Goal: Transaction & Acquisition: Purchase product/service

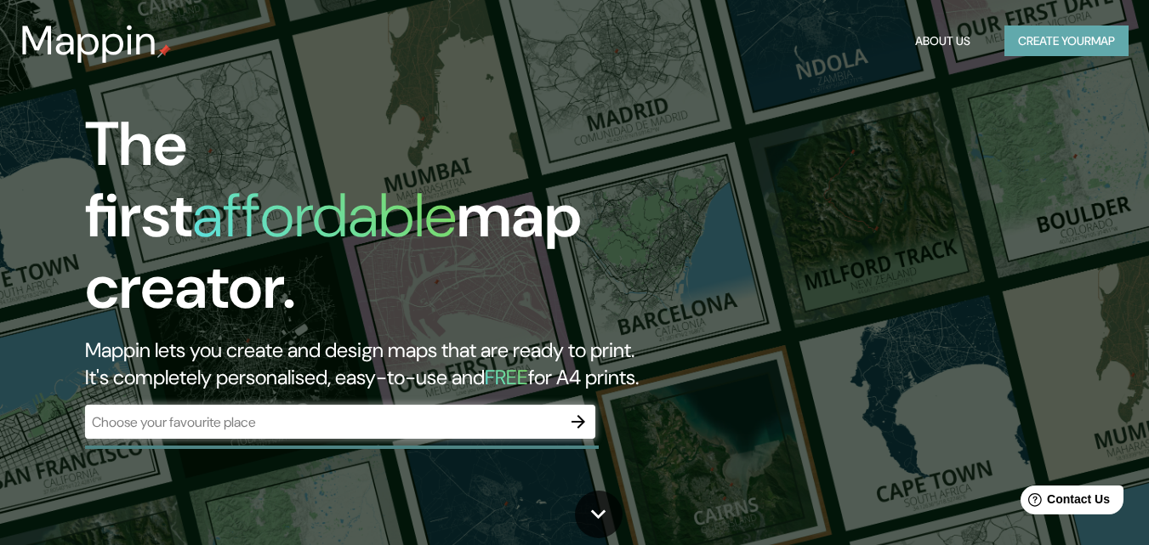
click at [1053, 32] on button "Create your map" at bounding box center [1067, 41] width 124 height 31
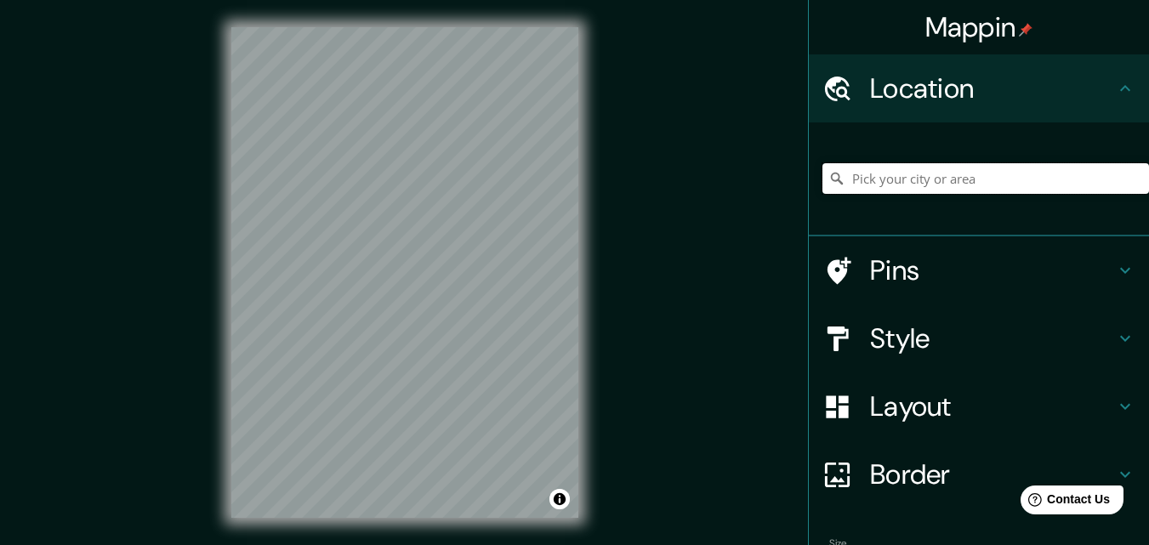
click at [893, 185] on input "Pick your city or area" at bounding box center [986, 178] width 327 height 31
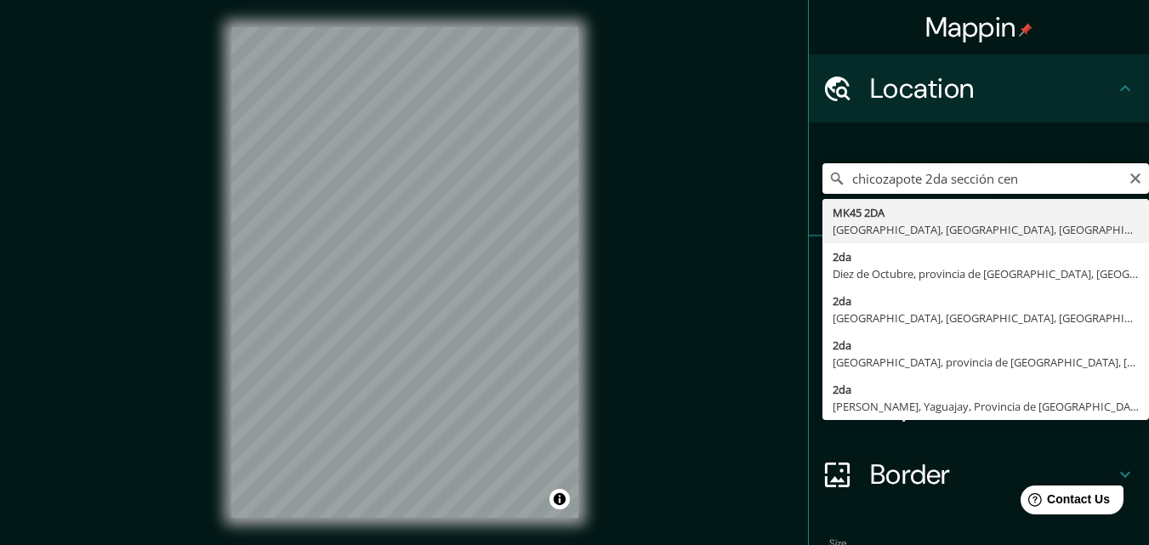
click at [1015, 181] on input "chicozapote 2da sección cen" at bounding box center [986, 178] width 327 height 31
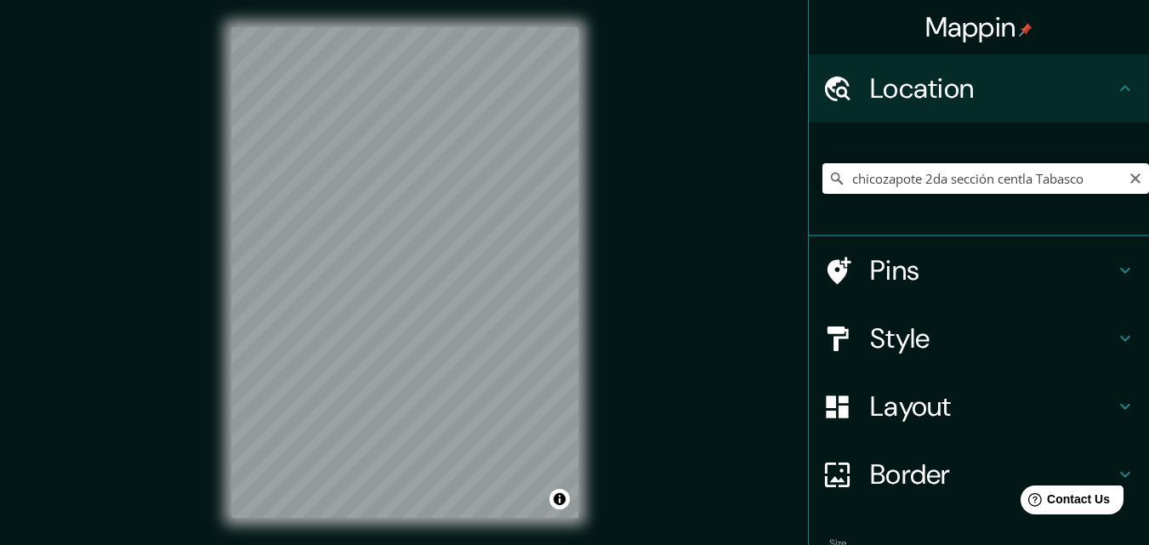
click at [831, 174] on icon at bounding box center [837, 179] width 12 height 12
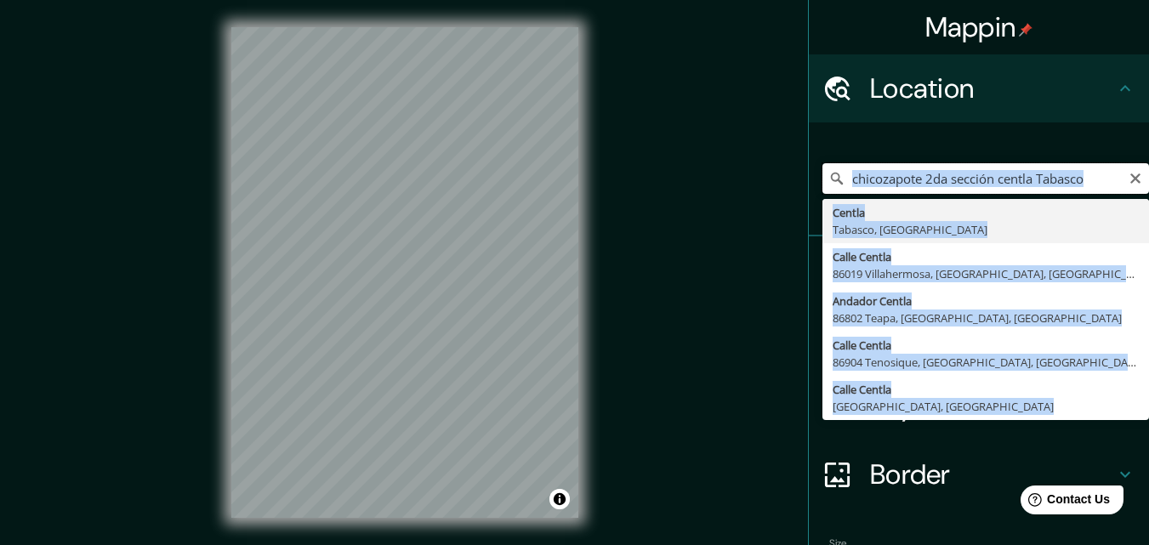
click at [1080, 179] on input "chicozapote 2da sección centla Tabasco" at bounding box center [986, 178] width 327 height 31
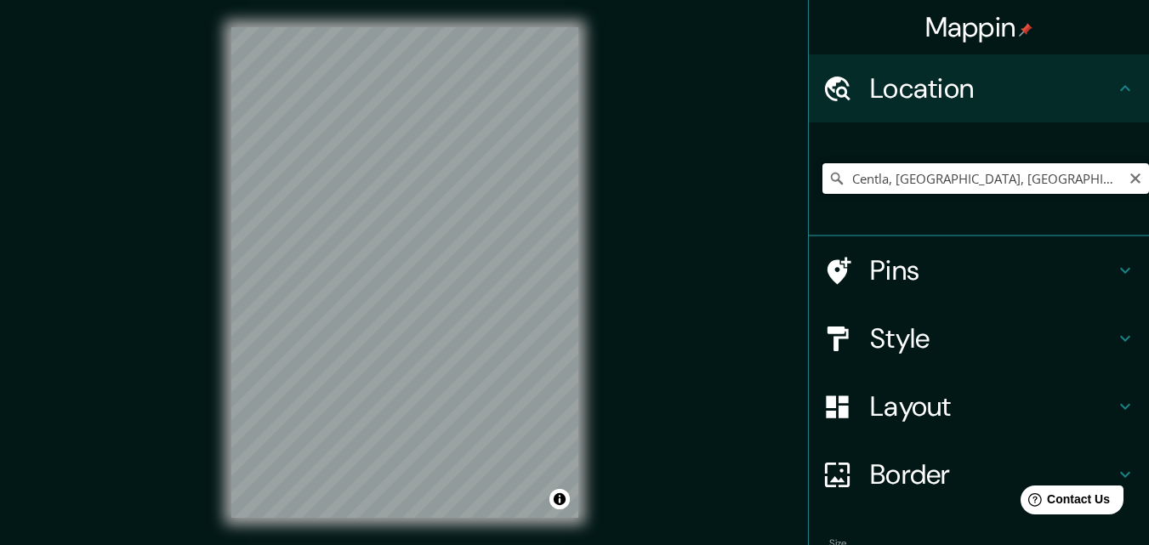
click at [988, 168] on input "Centla, [GEOGRAPHIC_DATA], [GEOGRAPHIC_DATA]" at bounding box center [986, 178] width 327 height 31
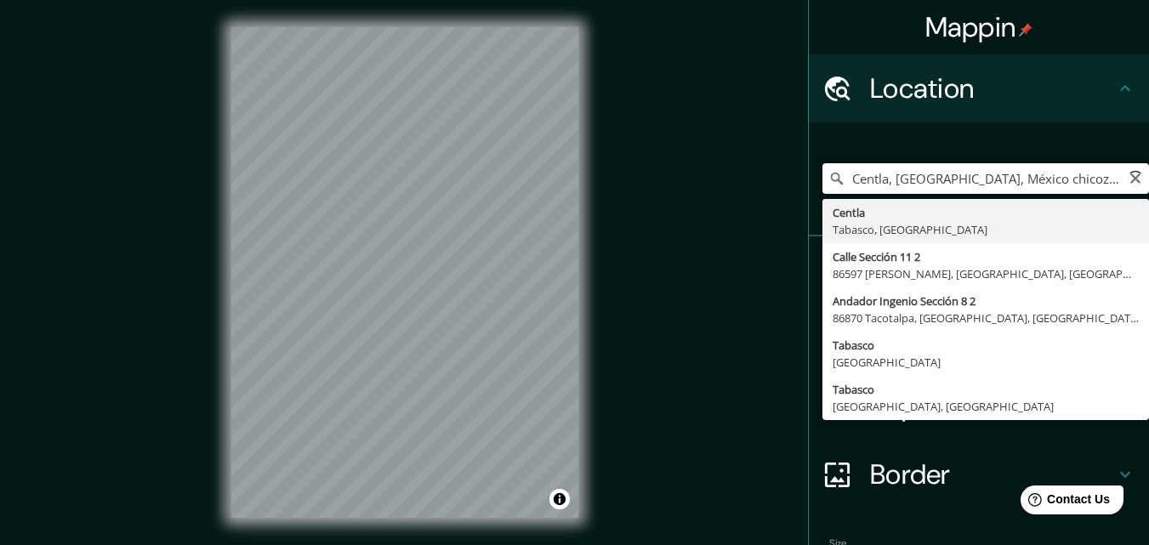
scroll to position [0, 8]
click at [968, 179] on input "Centla, [GEOGRAPHIC_DATA], México chicozapote 2 seccion" at bounding box center [986, 178] width 327 height 31
click at [974, 181] on input "Centla, [GEOGRAPHIC_DATA], México chicozapote 2 seccion" at bounding box center [986, 178] width 327 height 31
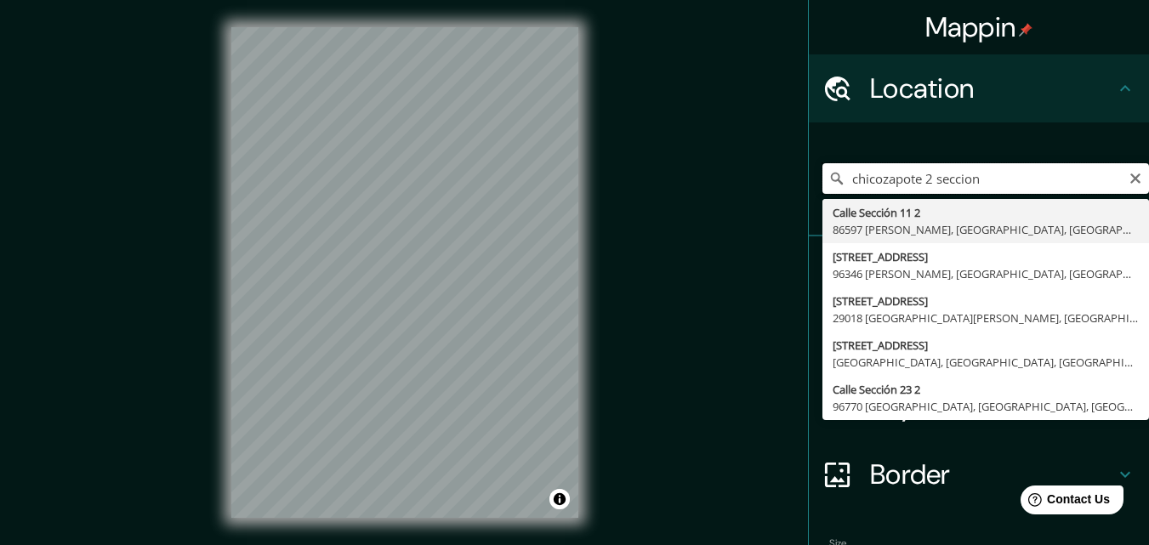
click at [973, 175] on input "chicozapote 2 seccion" at bounding box center [986, 178] width 327 height 31
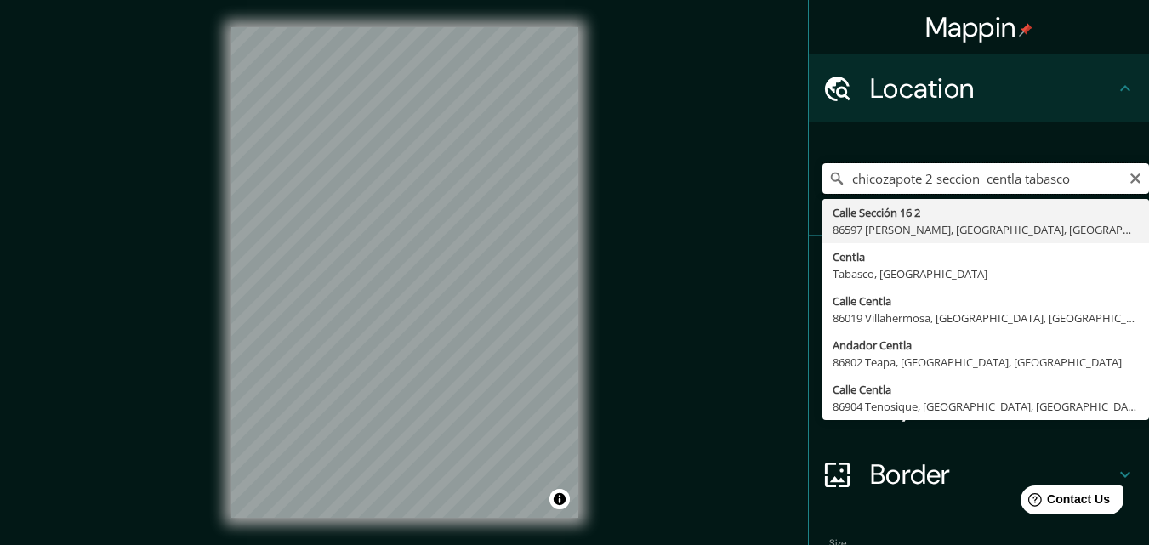
click at [1102, 192] on input "chicozapote 2 seccion centla tabasco" at bounding box center [986, 178] width 327 height 31
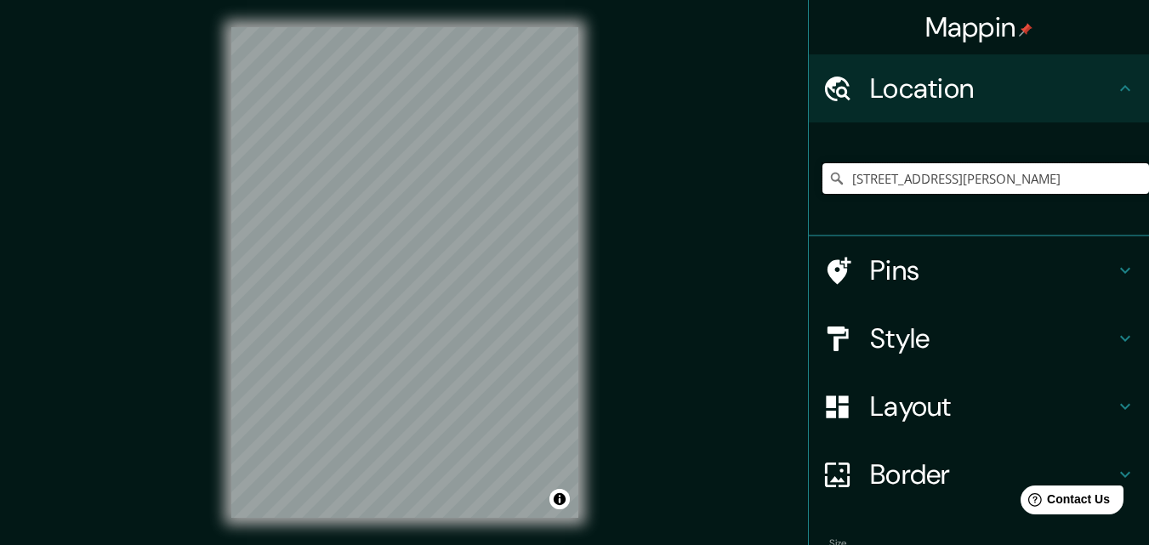
type input "[STREET_ADDRESS][PERSON_NAME]"
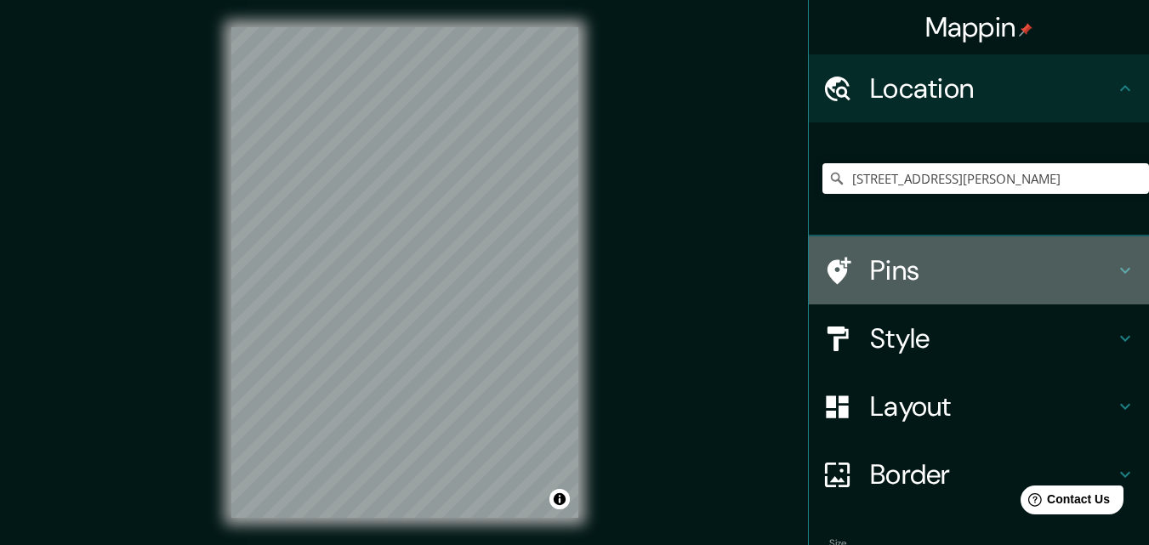
click at [902, 259] on h4 "Pins" at bounding box center [992, 270] width 245 height 34
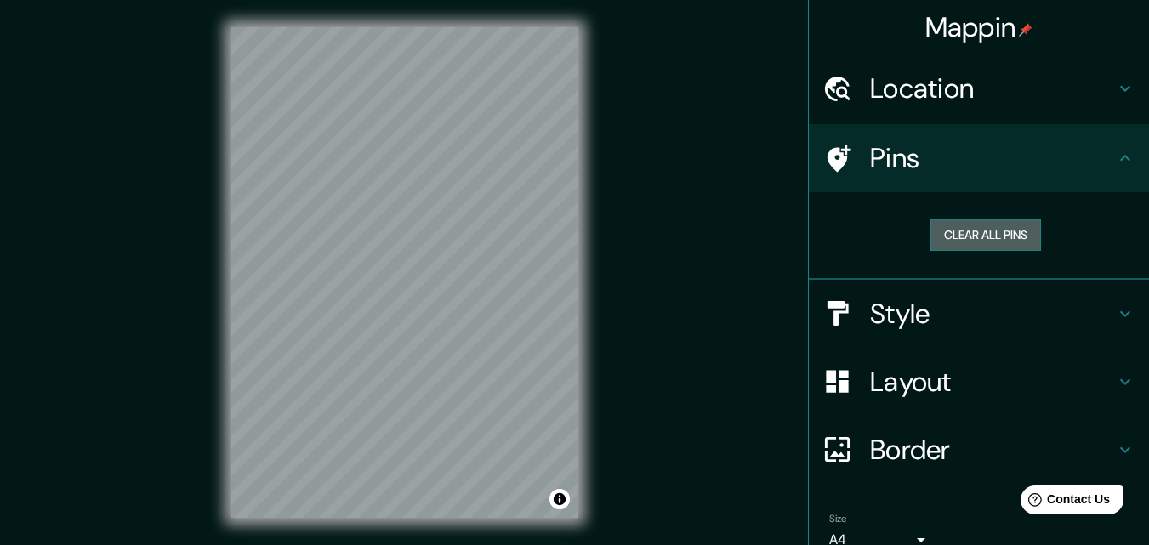
click at [974, 239] on button "Clear all pins" at bounding box center [986, 234] width 111 height 31
click at [969, 231] on button "Clear all pins" at bounding box center [986, 234] width 111 height 31
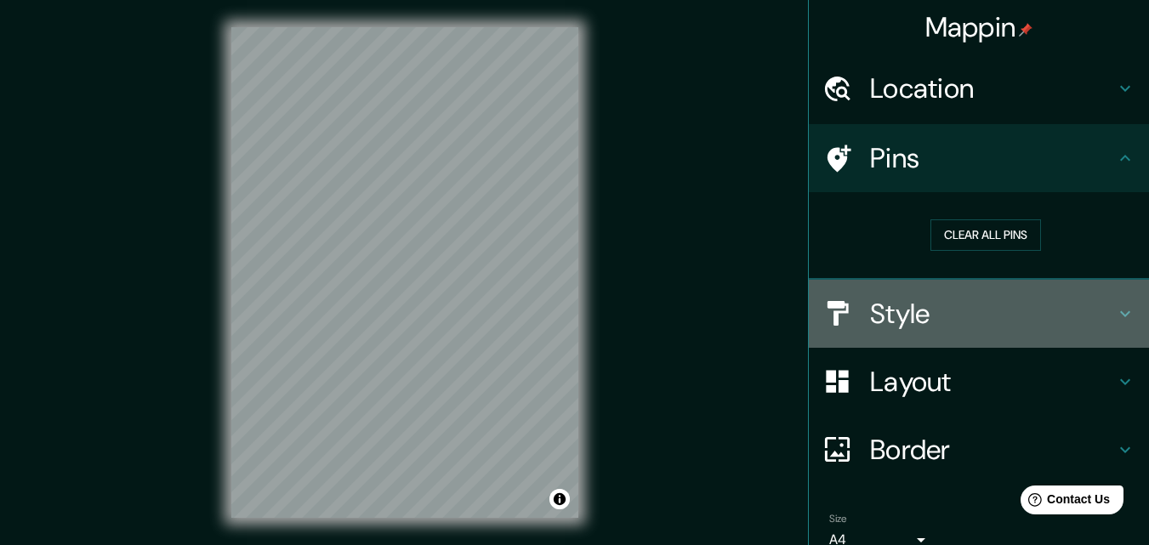
click at [888, 319] on h4 "Style" at bounding box center [992, 314] width 245 height 34
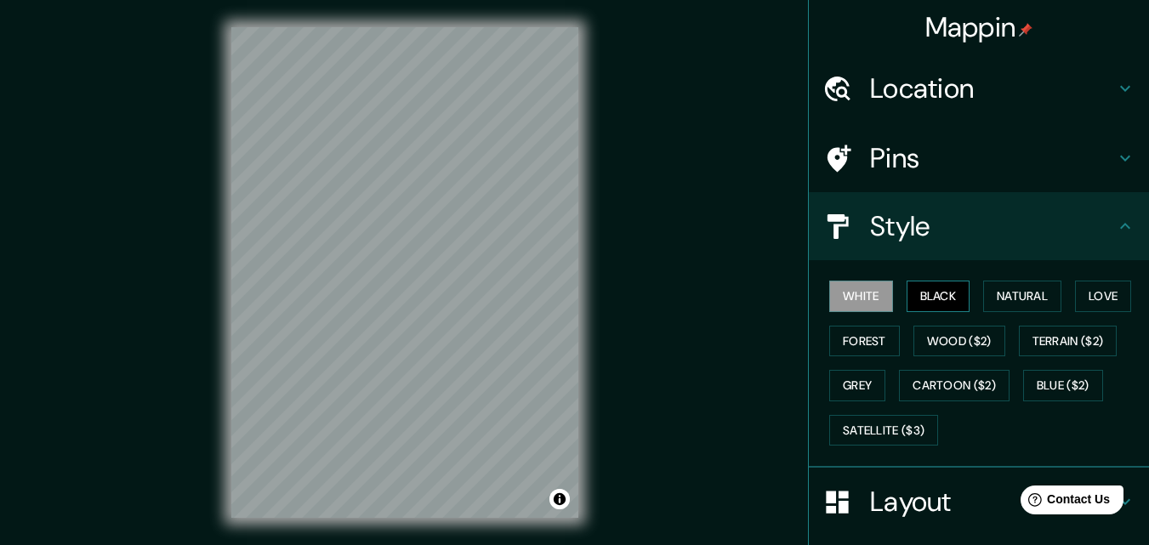
click at [915, 304] on button "Black" at bounding box center [939, 296] width 64 height 31
click at [1002, 290] on button "Natural" at bounding box center [1022, 296] width 78 height 31
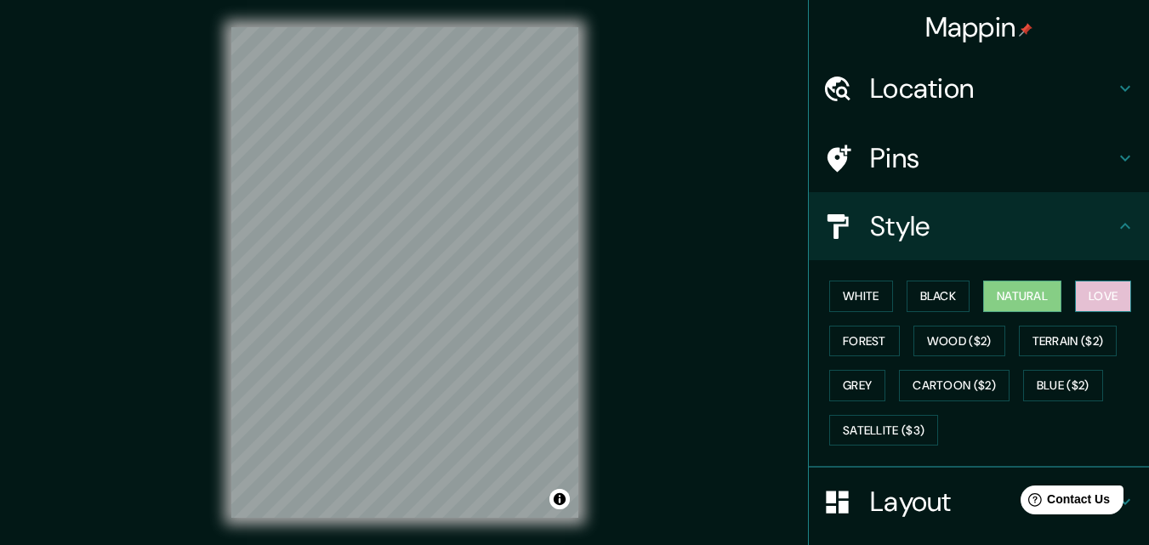
click at [1088, 301] on button "Love" at bounding box center [1103, 296] width 56 height 31
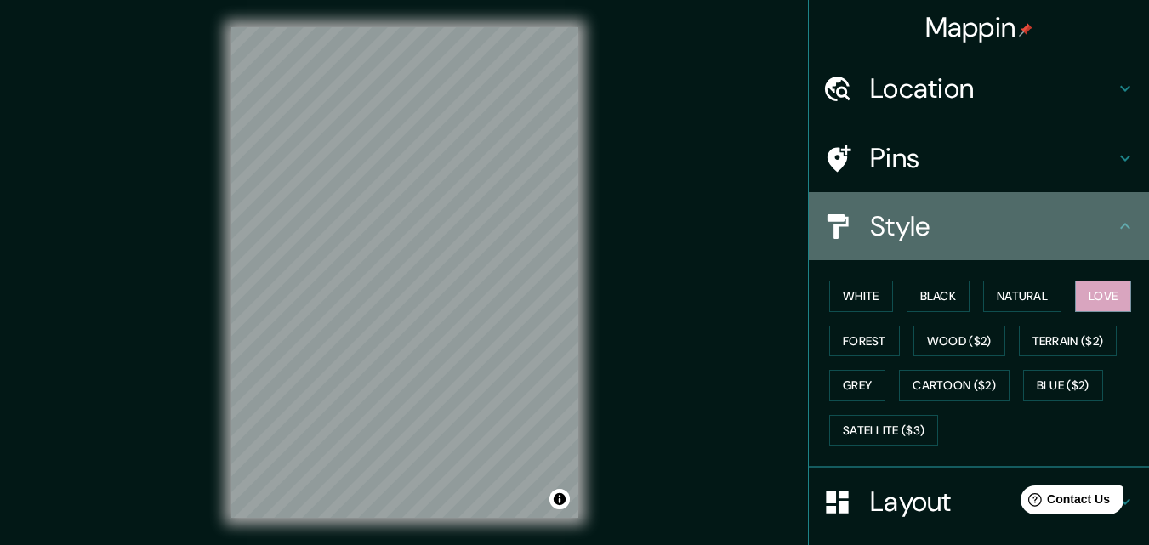
click at [1115, 222] on icon at bounding box center [1125, 226] width 20 height 20
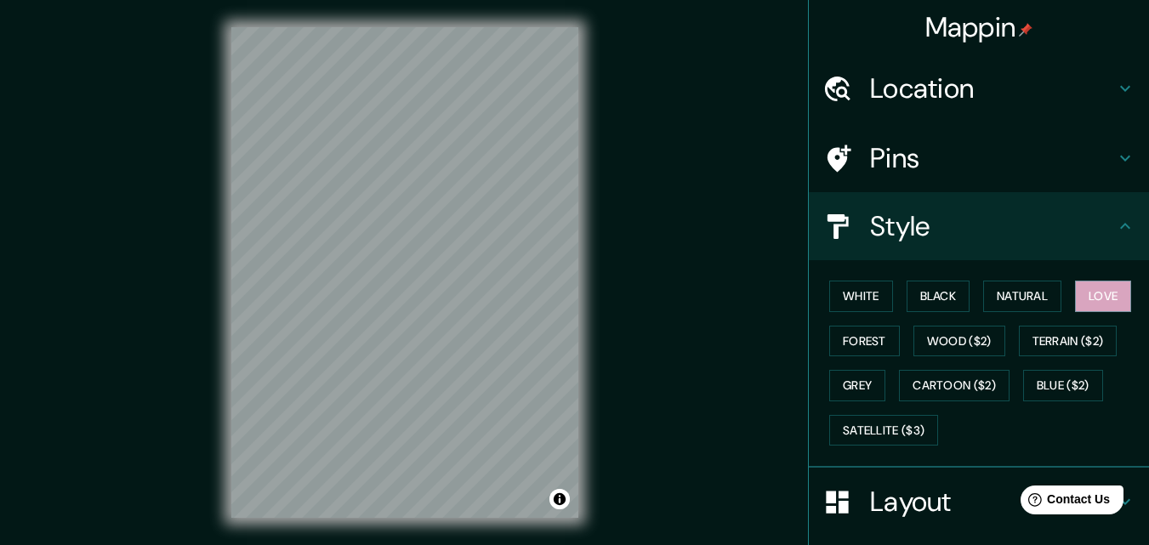
click at [1117, 161] on icon at bounding box center [1125, 158] width 20 height 20
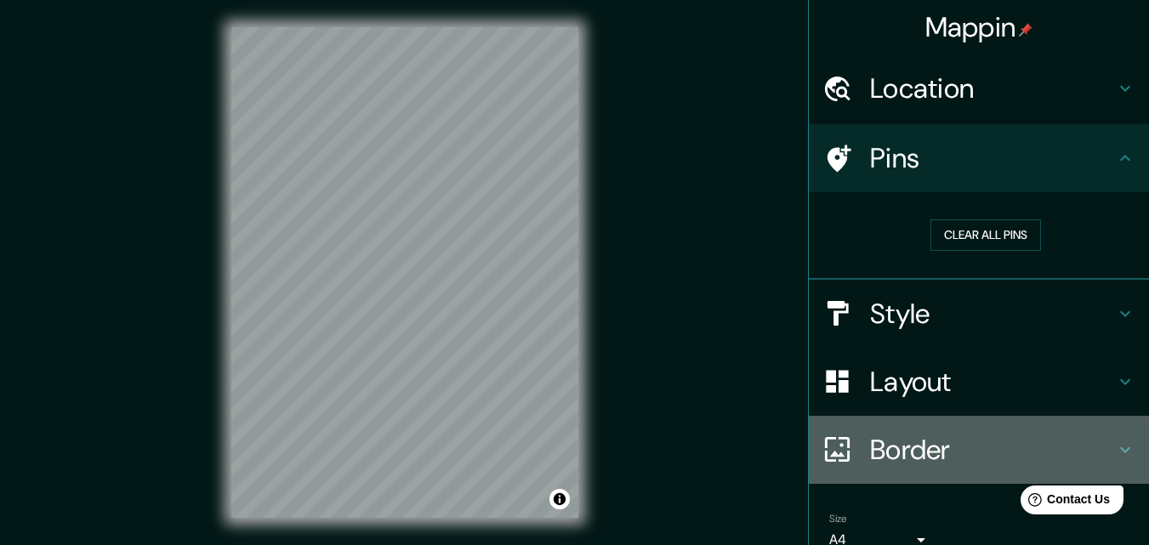
click at [1123, 454] on div "Border" at bounding box center [979, 450] width 340 height 68
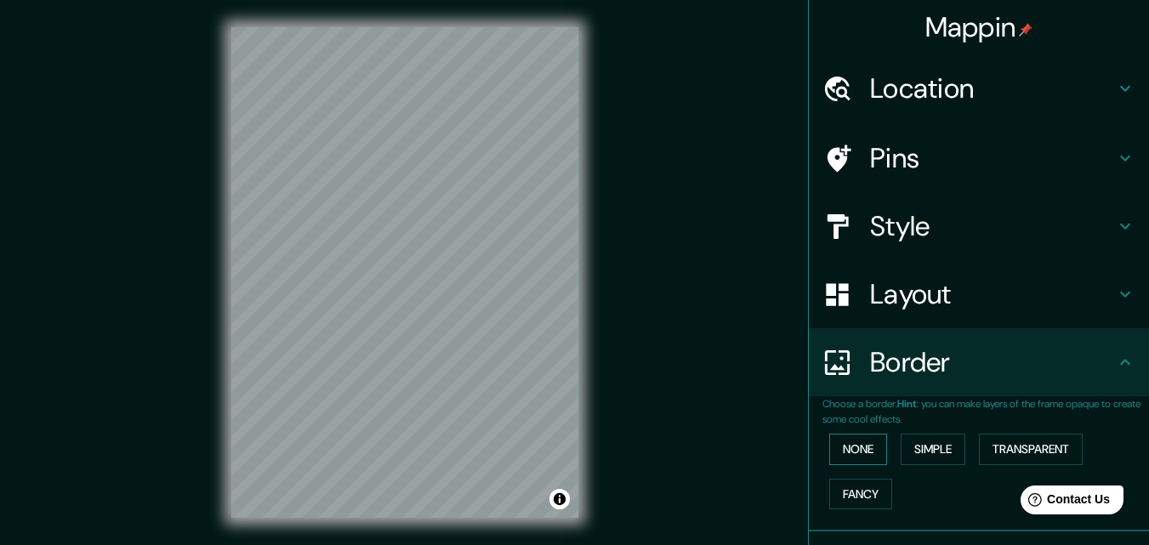
click at [861, 442] on button "None" at bounding box center [858, 449] width 58 height 31
click at [922, 441] on button "Simple" at bounding box center [933, 449] width 65 height 31
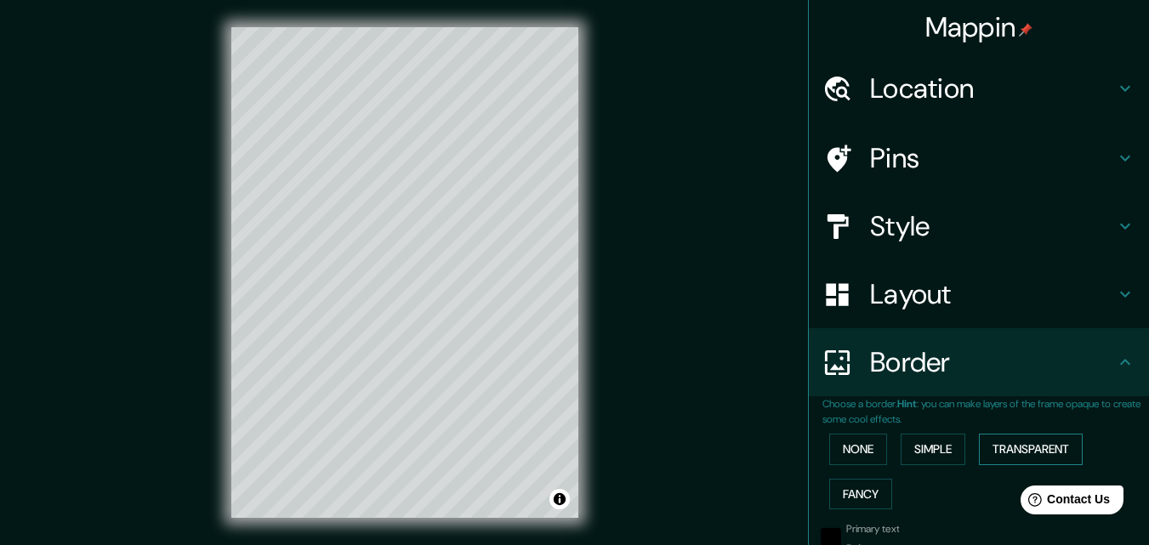
click at [1036, 445] on button "Transparent" at bounding box center [1031, 449] width 104 height 31
click at [838, 485] on button "Fancy" at bounding box center [860, 494] width 63 height 31
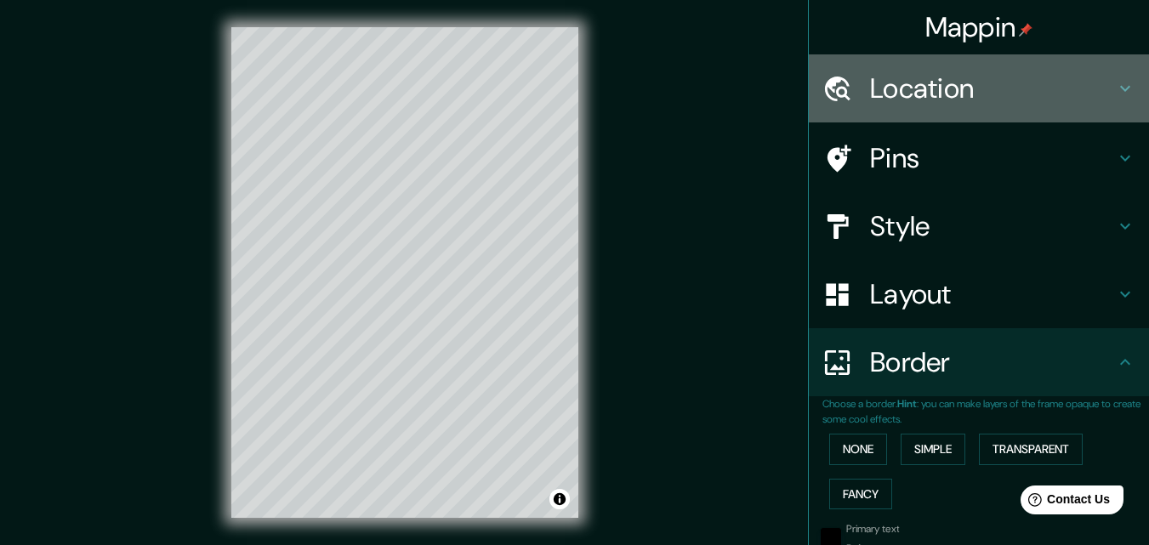
click at [982, 102] on h4 "Location" at bounding box center [992, 88] width 245 height 34
type input "163"
type input "33"
type input "16"
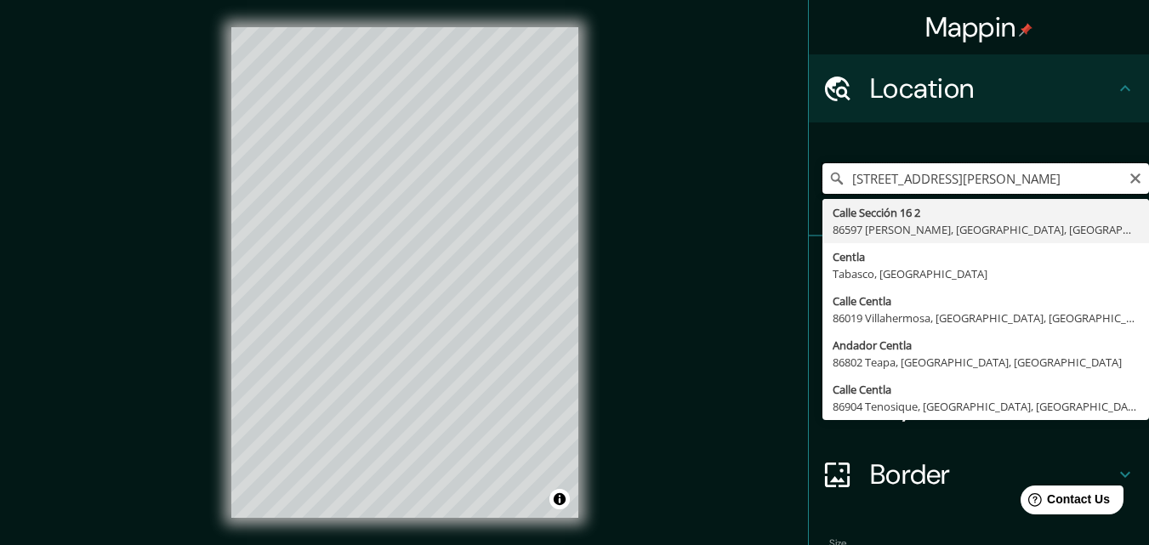
click at [935, 185] on input "[STREET_ADDRESS][PERSON_NAME]" at bounding box center [986, 178] width 327 height 31
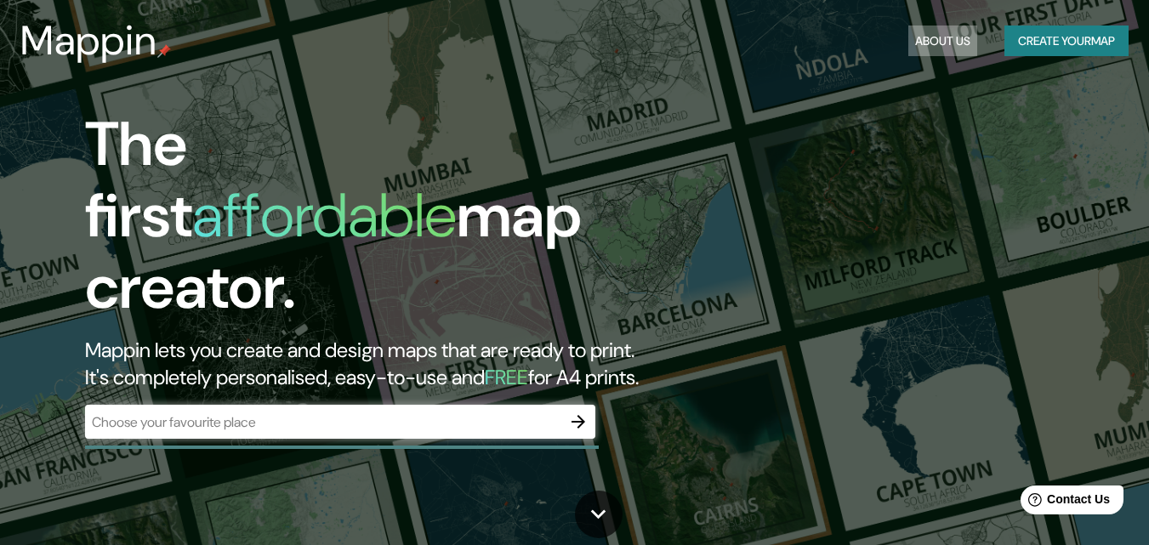
click at [926, 33] on button "About Us" at bounding box center [942, 41] width 69 height 31
click at [925, 43] on button "About Us" at bounding box center [942, 41] width 69 height 31
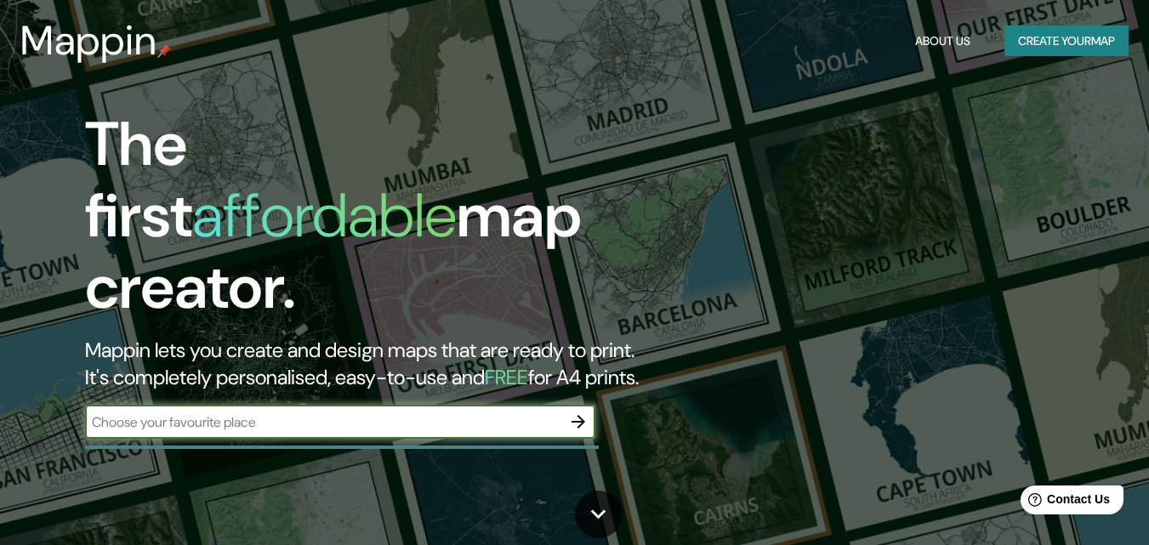
click at [492, 413] on input "text" at bounding box center [323, 423] width 476 height 20
click at [572, 412] on icon "button" at bounding box center [578, 422] width 20 height 20
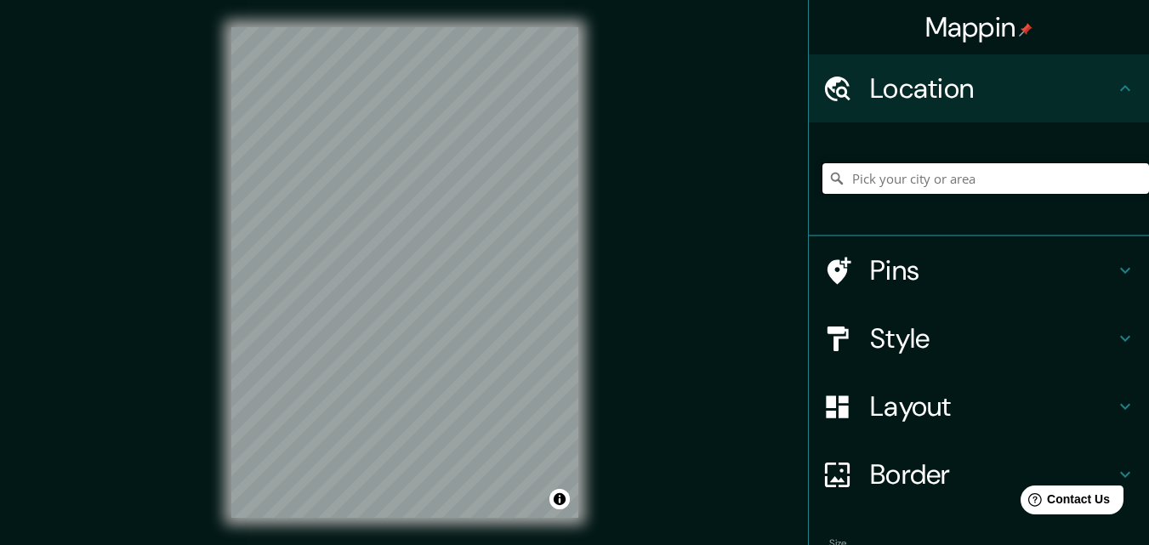
click at [932, 175] on input "Pick your city or area" at bounding box center [986, 178] width 327 height 31
